Goal: Find specific page/section: Find specific page/section

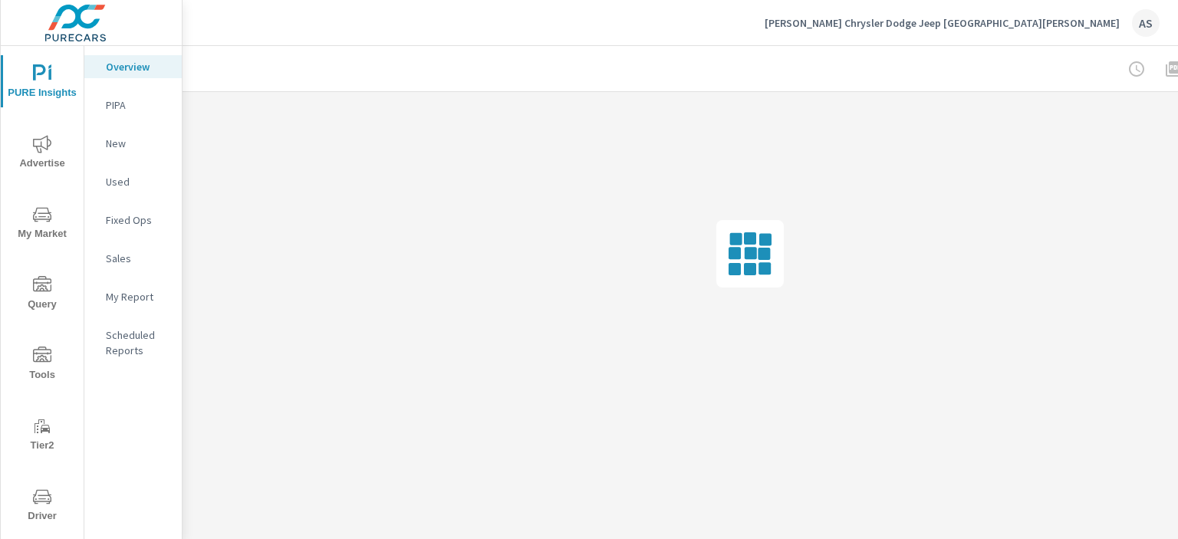
click at [51, 499] on span "Driver" at bounding box center [42, 507] width 74 height 38
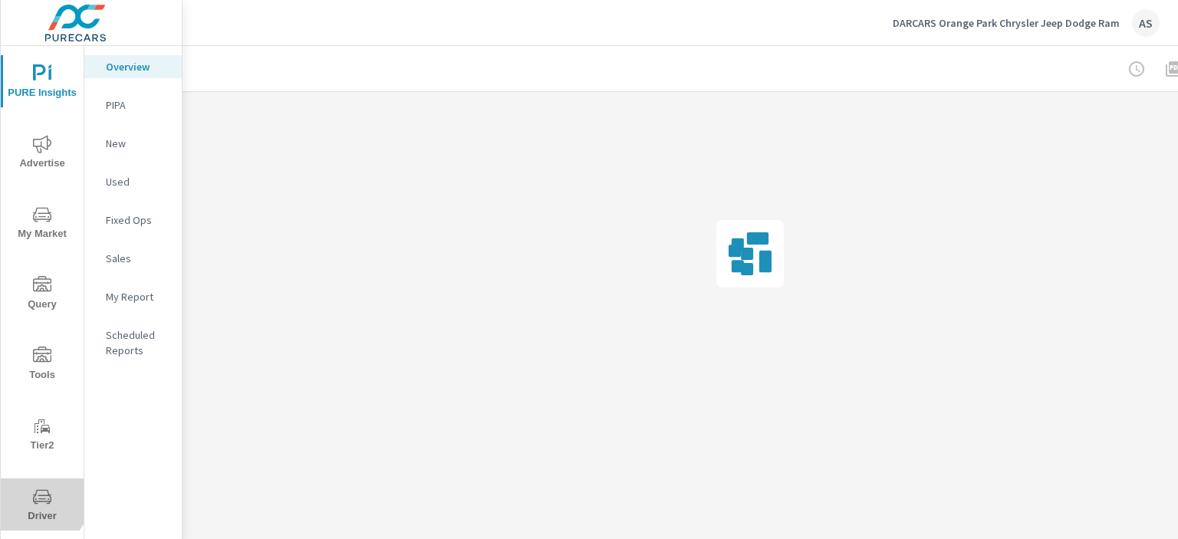
click at [38, 499] on icon "nav menu" at bounding box center [42, 497] width 18 height 18
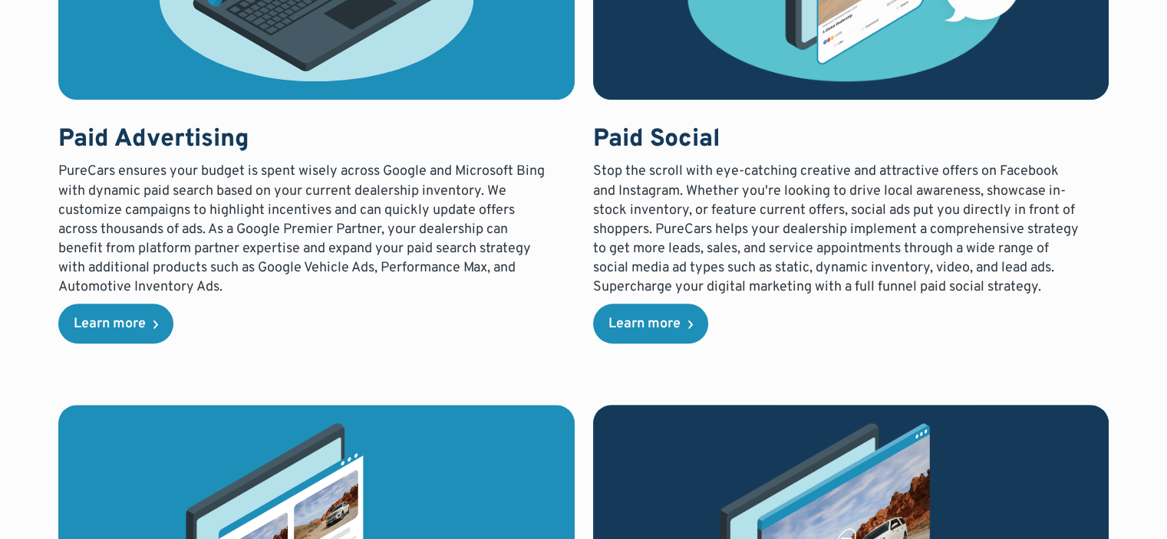
scroll to position [1758, 0]
